Goal: Information Seeking & Learning: Learn about a topic

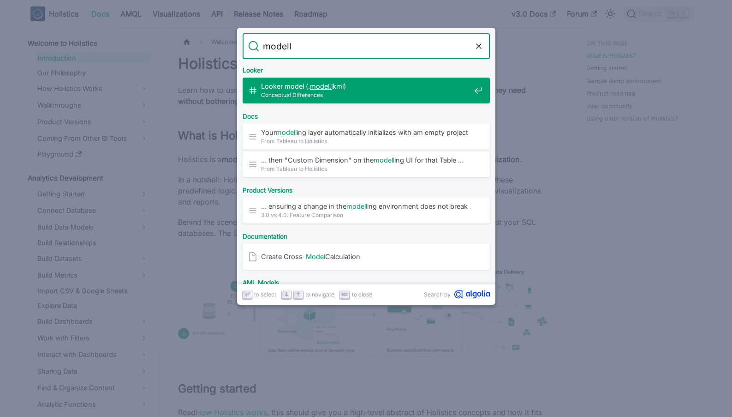
type input "modelli"
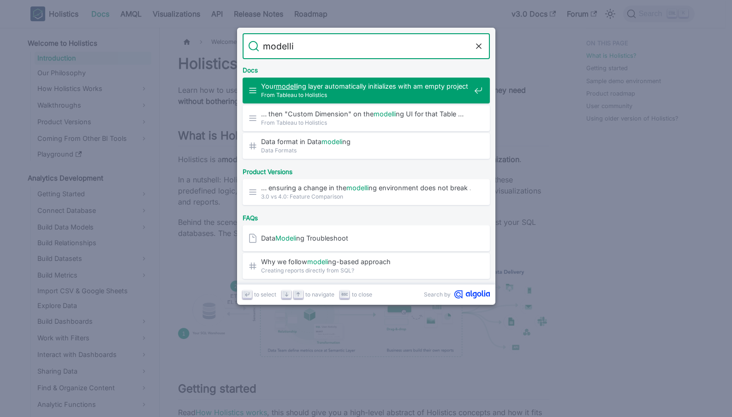
click at [319, 92] on span "From Tableau to Holistics" at bounding box center [365, 94] width 209 height 9
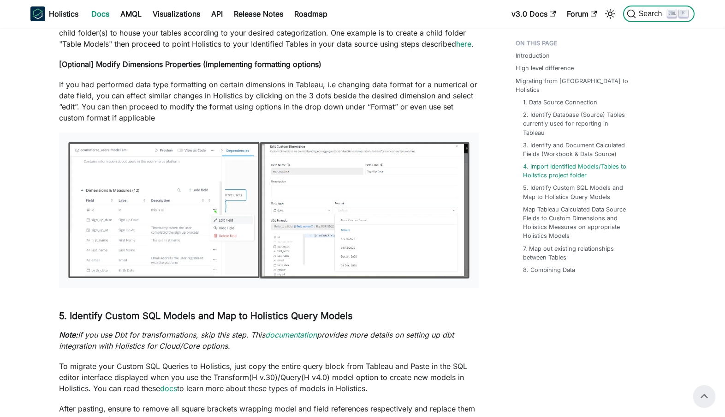
scroll to position [526, 0]
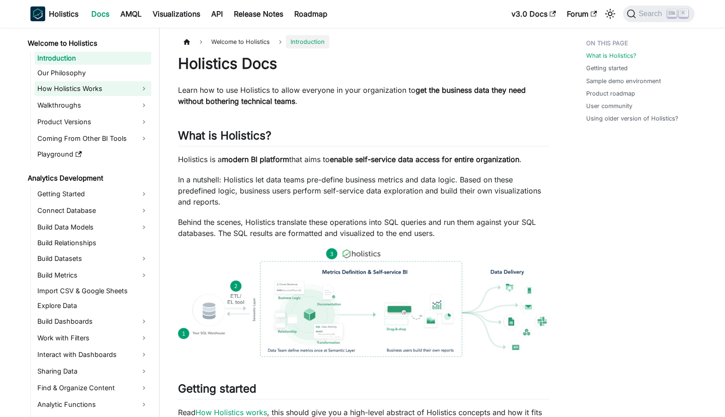
click at [89, 90] on link "How Holistics Works" at bounding box center [93, 88] width 117 height 15
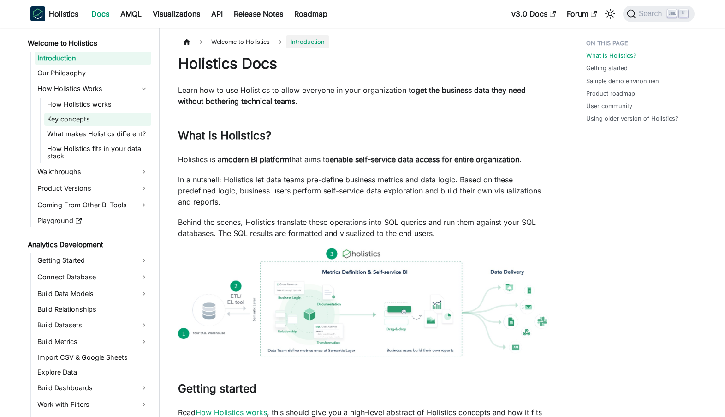
click at [97, 115] on link "Key concepts" at bounding box center [97, 119] width 107 height 13
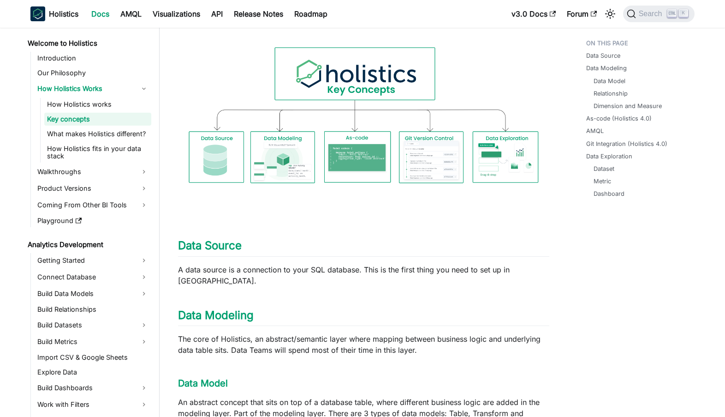
scroll to position [138, 0]
